Goal: Task Accomplishment & Management: Use online tool/utility

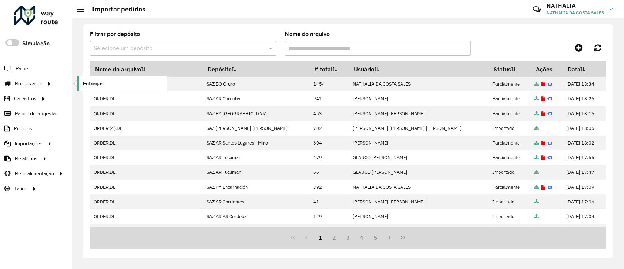
click at [98, 83] on span "Entregas" at bounding box center [93, 84] width 21 height 8
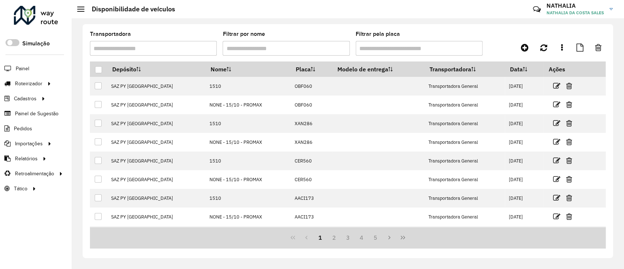
scroll to position [73, 0]
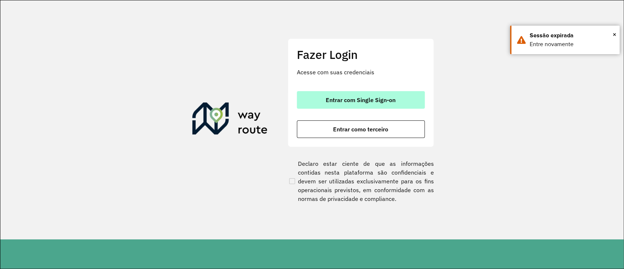
click at [356, 100] on span "Entrar com Single Sign-on" at bounding box center [361, 100] width 70 height 6
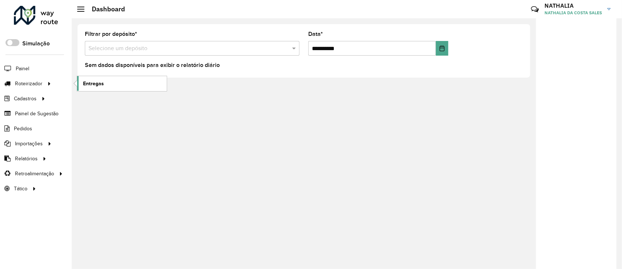
click at [98, 83] on span "Entregas" at bounding box center [93, 84] width 21 height 8
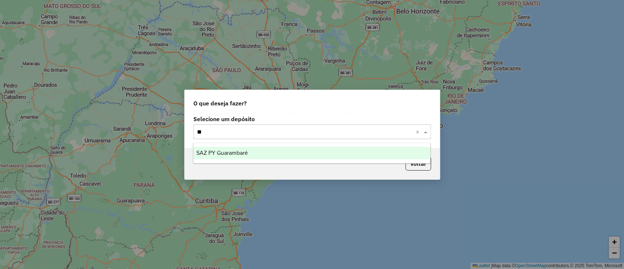
type input "***"
click at [243, 154] on span "SAZ PY Guarambaré" at bounding box center [222, 153] width 52 height 6
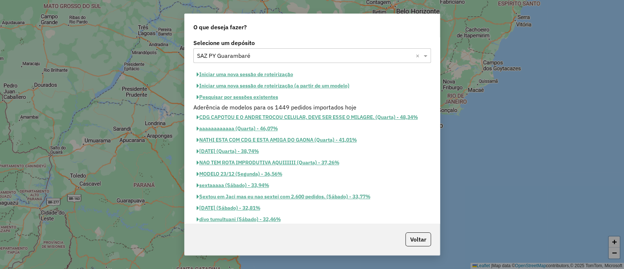
click at [254, 98] on button "Pesquisar por sessões existentes" at bounding box center [237, 96] width 88 height 11
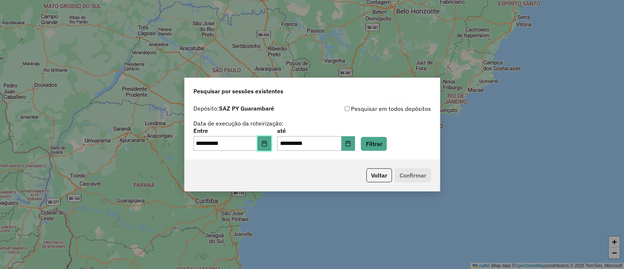
click at [267, 141] on icon "Choose Date" at bounding box center [264, 143] width 6 height 6
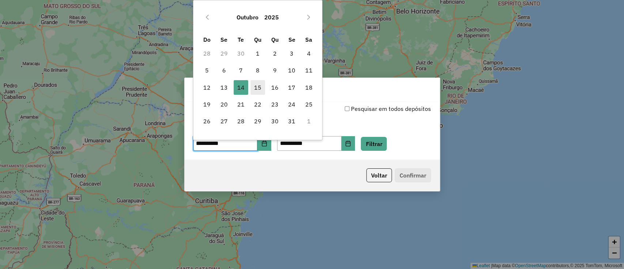
click at [257, 91] on span "15" at bounding box center [257, 87] width 15 height 15
type input "**********"
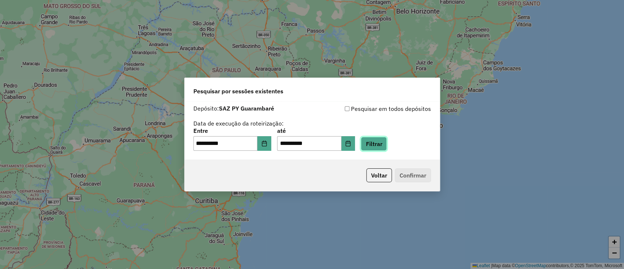
click at [387, 147] on button "Filtrar" at bounding box center [374, 144] width 26 height 14
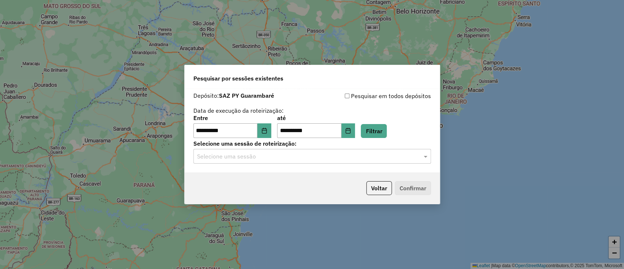
click at [389, 162] on div "Selecione uma sessão" at bounding box center [312, 156] width 238 height 15
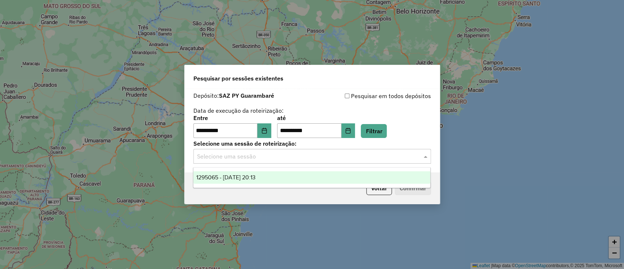
click at [385, 171] on div "1295065 - 15/10/2025 20:13" at bounding box center [311, 177] width 237 height 12
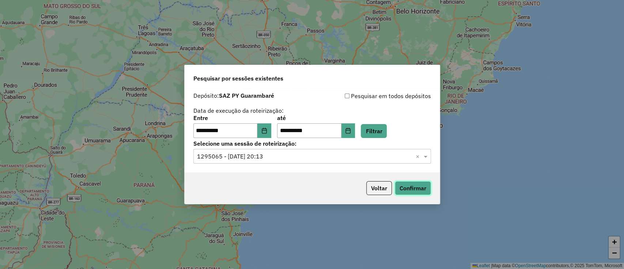
click at [408, 194] on button "Confirmar" at bounding box center [413, 188] width 36 height 14
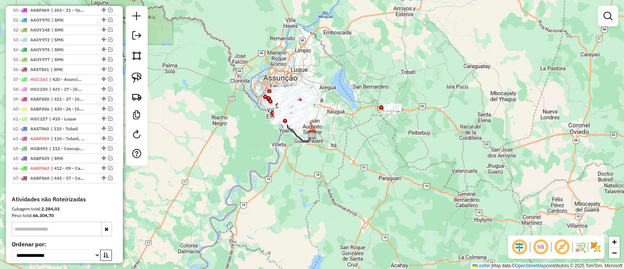
scroll to position [1430, 0]
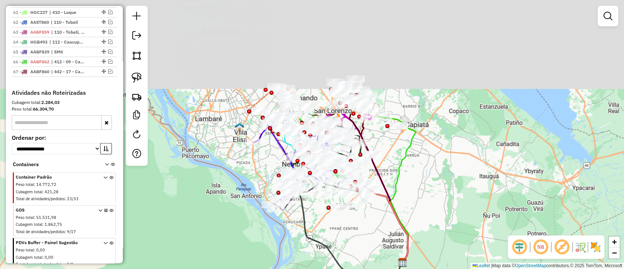
drag, startPoint x: 299, startPoint y: 151, endPoint x: 277, endPoint y: 291, distance: 142.1
click at [277, 268] on html "Aguarde... Pop-up bloqueado! Seu navegador bloqueou automáticamente a abertura …" at bounding box center [312, 134] width 624 height 269
